Goal: Browse casually

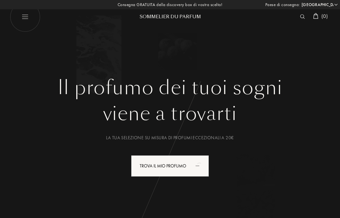
select select "IT"
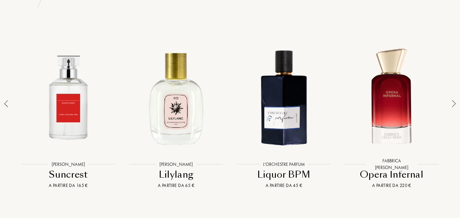
scroll to position [461, 0]
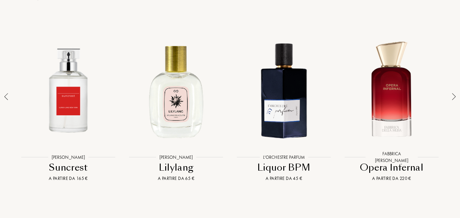
click at [295, 102] on div at bounding box center [283, 90] width 105 height 119
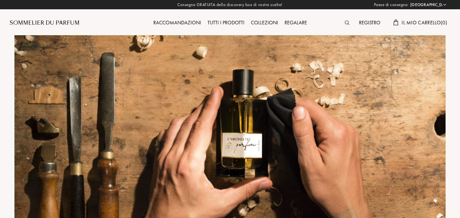
select select "IT"
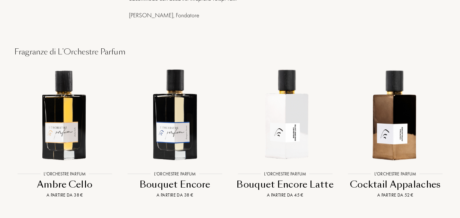
scroll to position [474, 0]
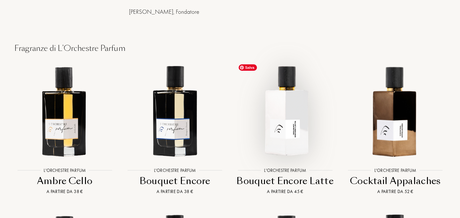
click at [275, 101] on img at bounding box center [284, 110] width 99 height 99
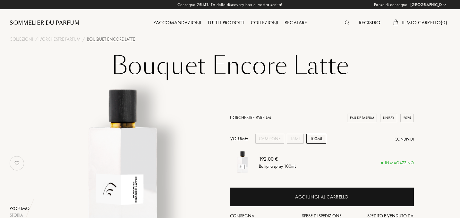
select select "IT"
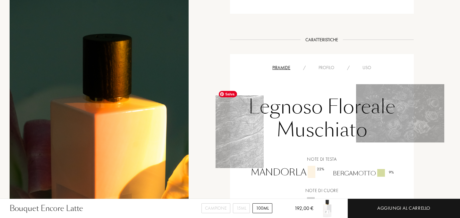
scroll to position [402, 0]
click at [327, 64] on div "Profilo" at bounding box center [326, 67] width 29 height 7
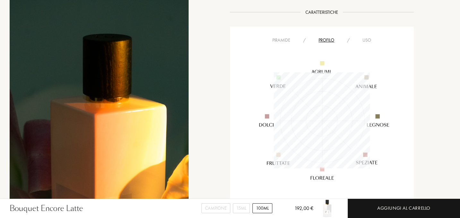
scroll to position [430, 0]
click at [364, 37] on div "Uso" at bounding box center [366, 40] width 21 height 7
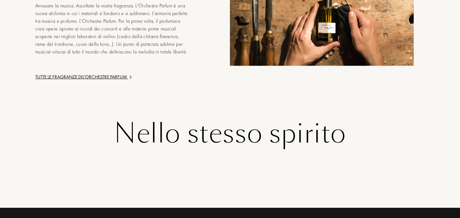
scroll to position [964, 0]
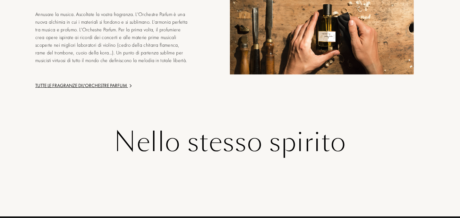
click at [162, 144] on div "Nello stesso spirito" at bounding box center [229, 142] width 431 height 29
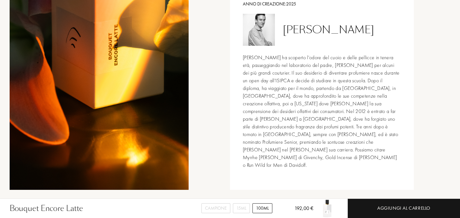
scroll to position [601, 0]
